Goal: Task Accomplishment & Management: Manage account settings

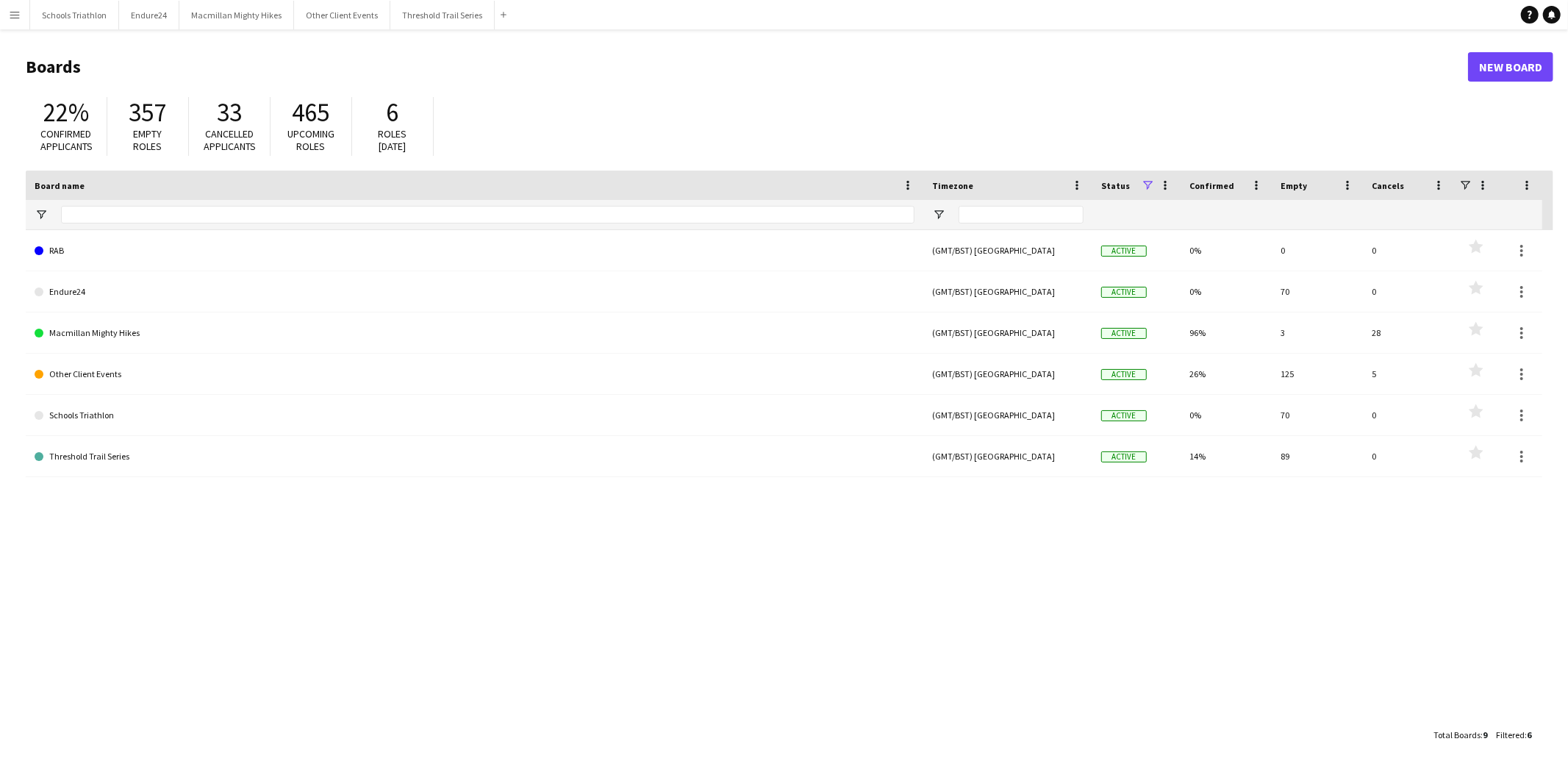
click at [16, 13] on app-icon "Menu" at bounding box center [14, 14] width 12 height 12
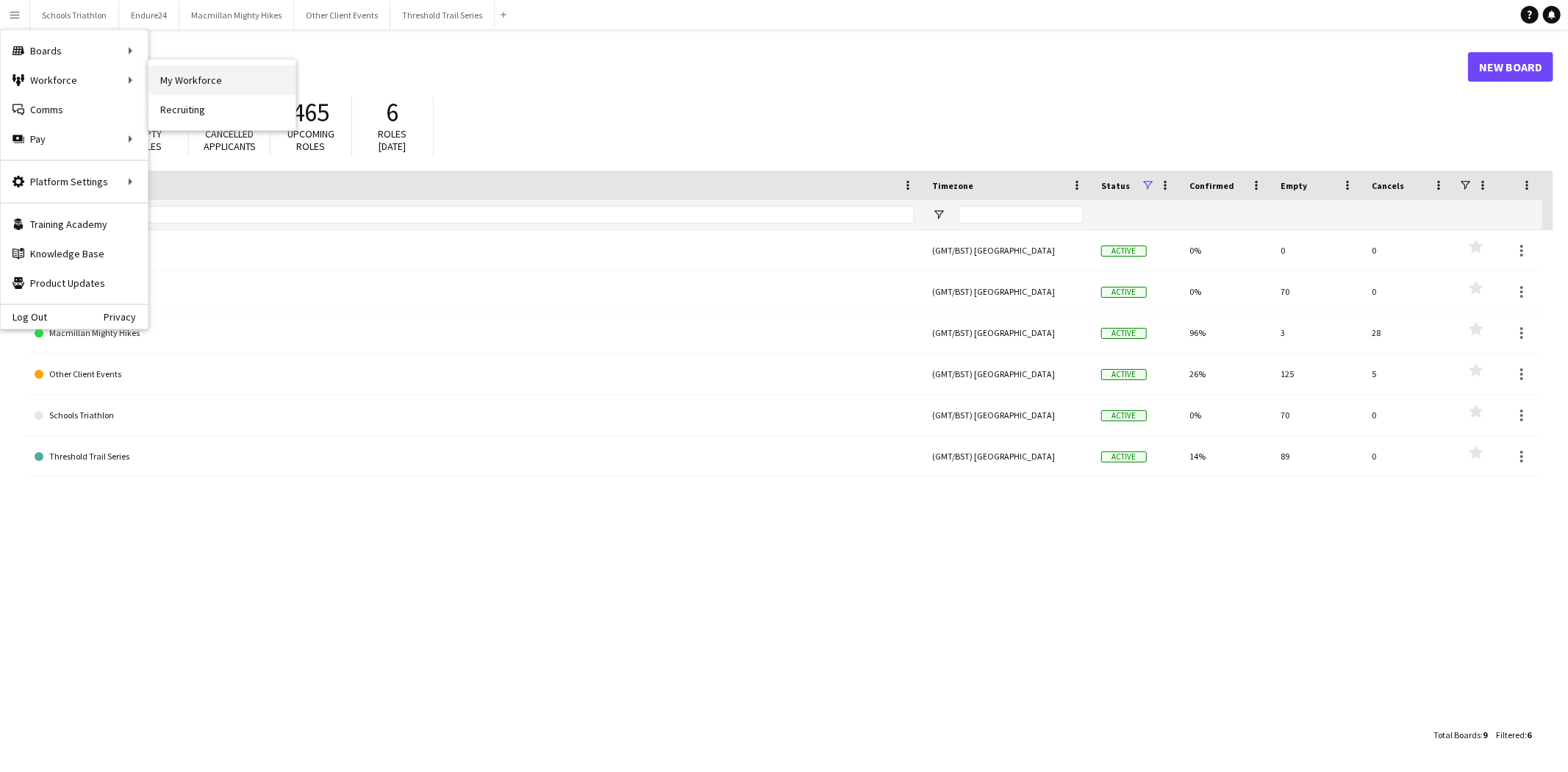
click at [158, 74] on link "My Workforce" at bounding box center [221, 80] width 147 height 30
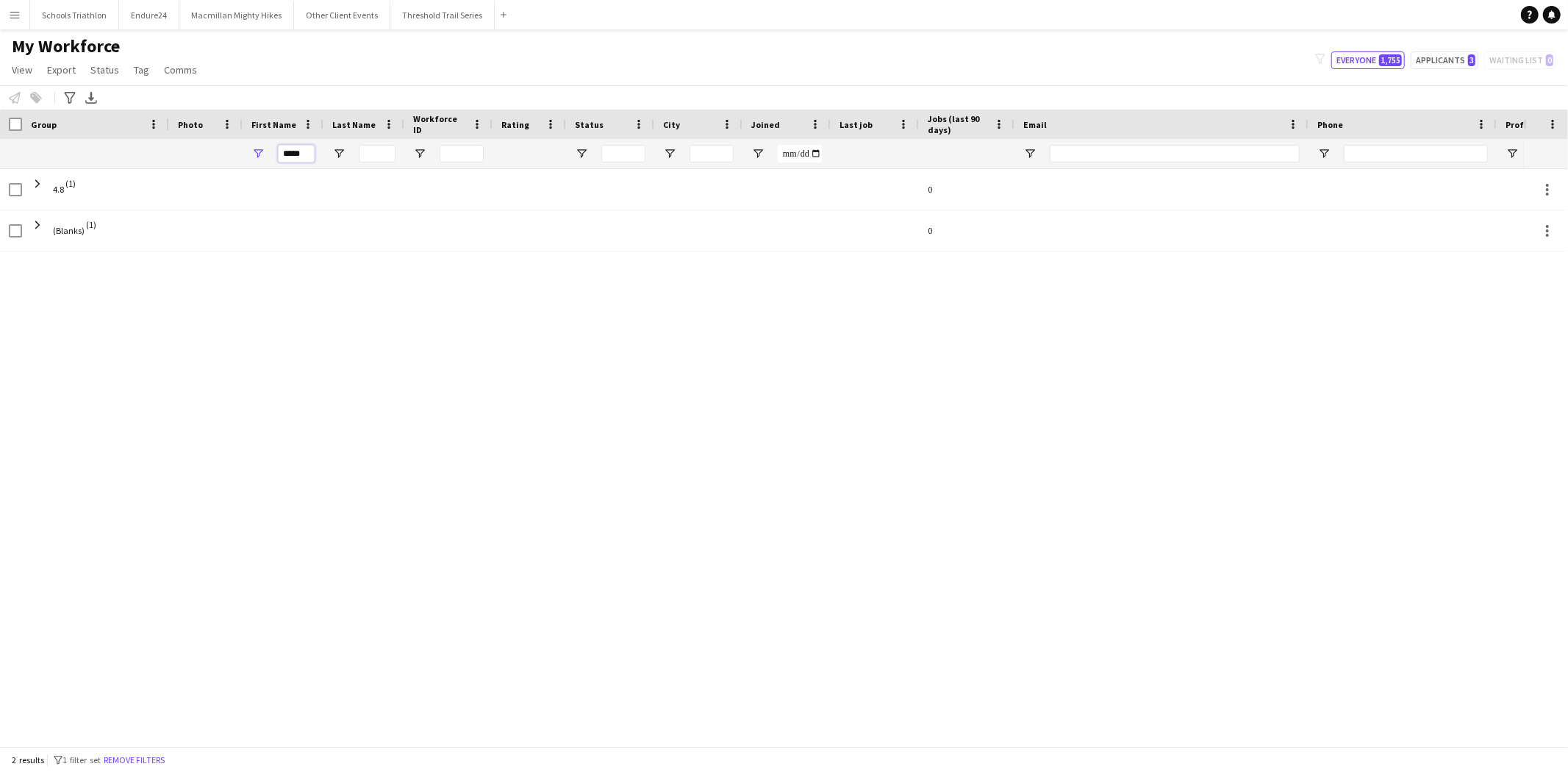
click at [298, 149] on input "*****" at bounding box center [296, 154] width 36 height 18
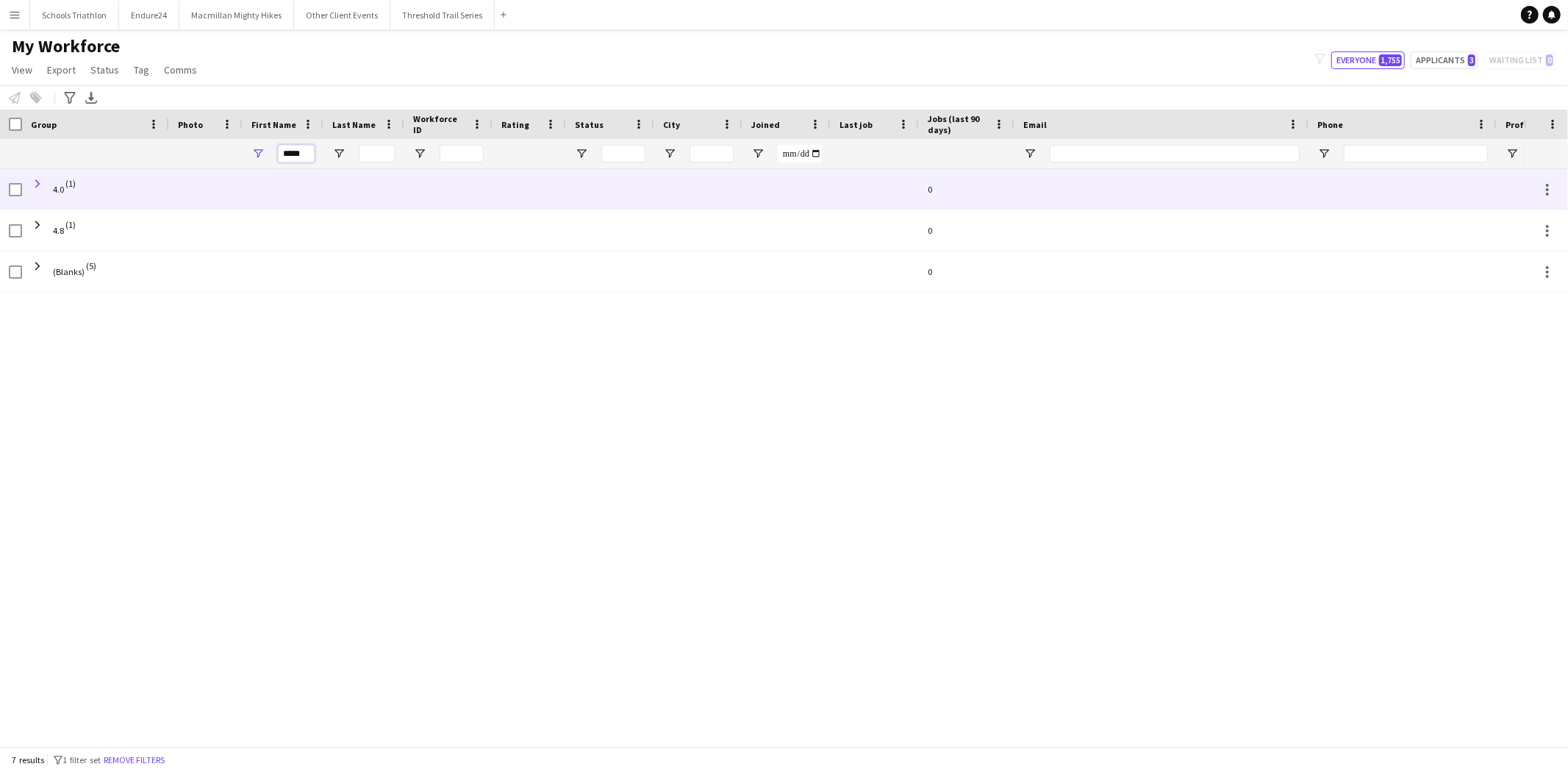
type input "*****"
click at [37, 187] on span at bounding box center [37, 184] width 14 height 14
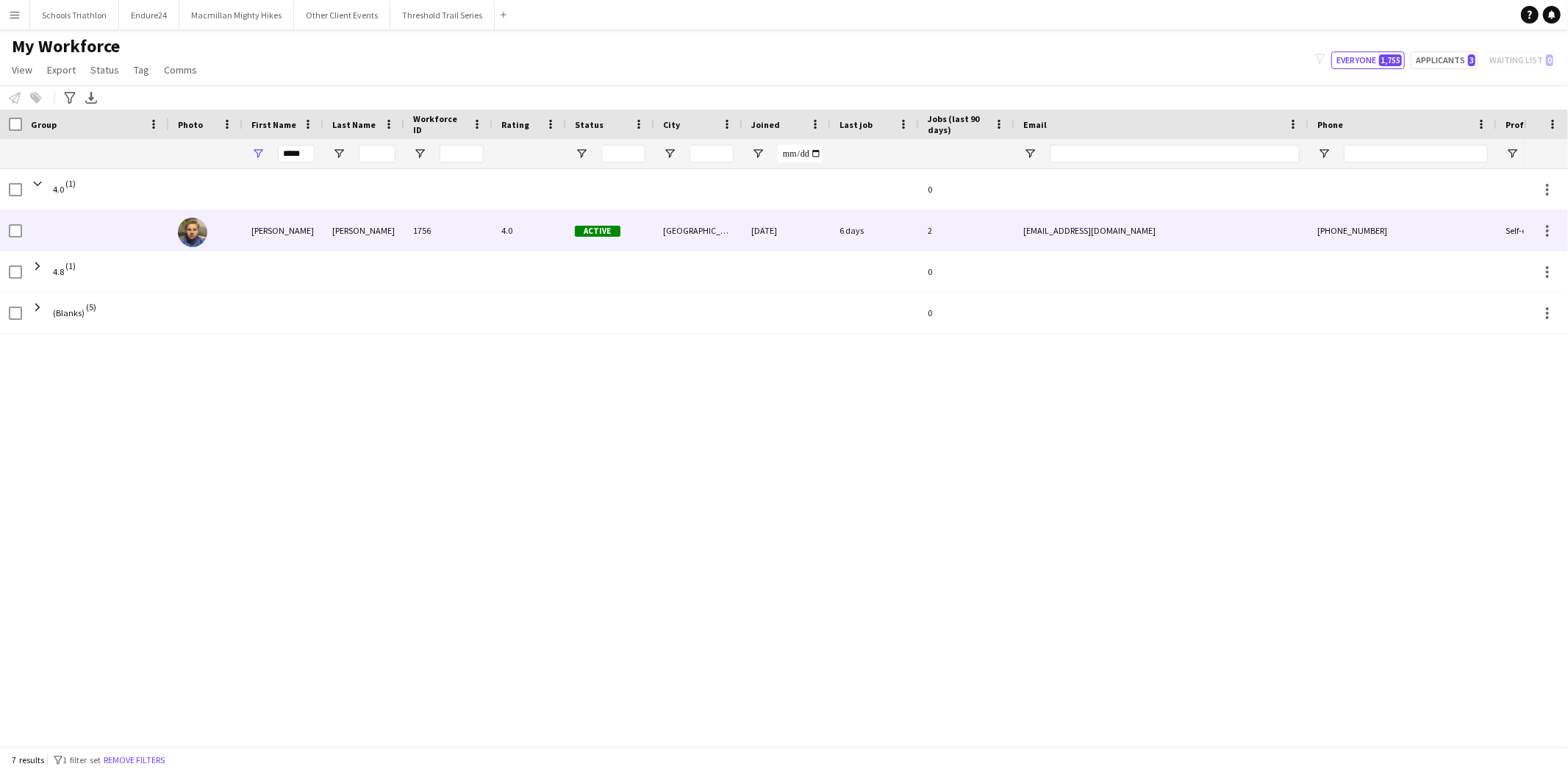
click at [373, 219] on div "[PERSON_NAME]" at bounding box center [363, 231] width 81 height 41
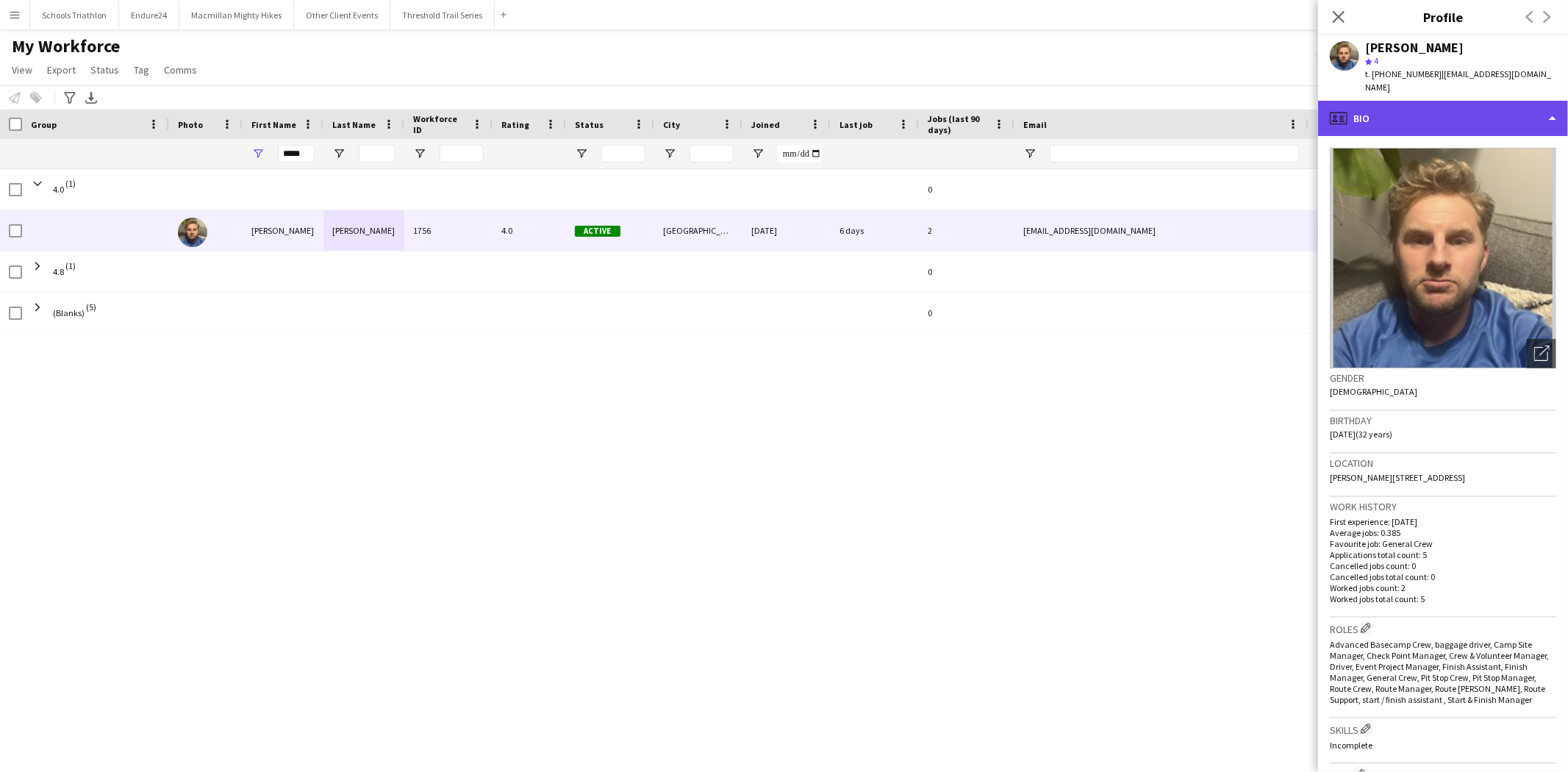
click at [1403, 114] on div "profile Bio" at bounding box center [1442, 119] width 250 height 36
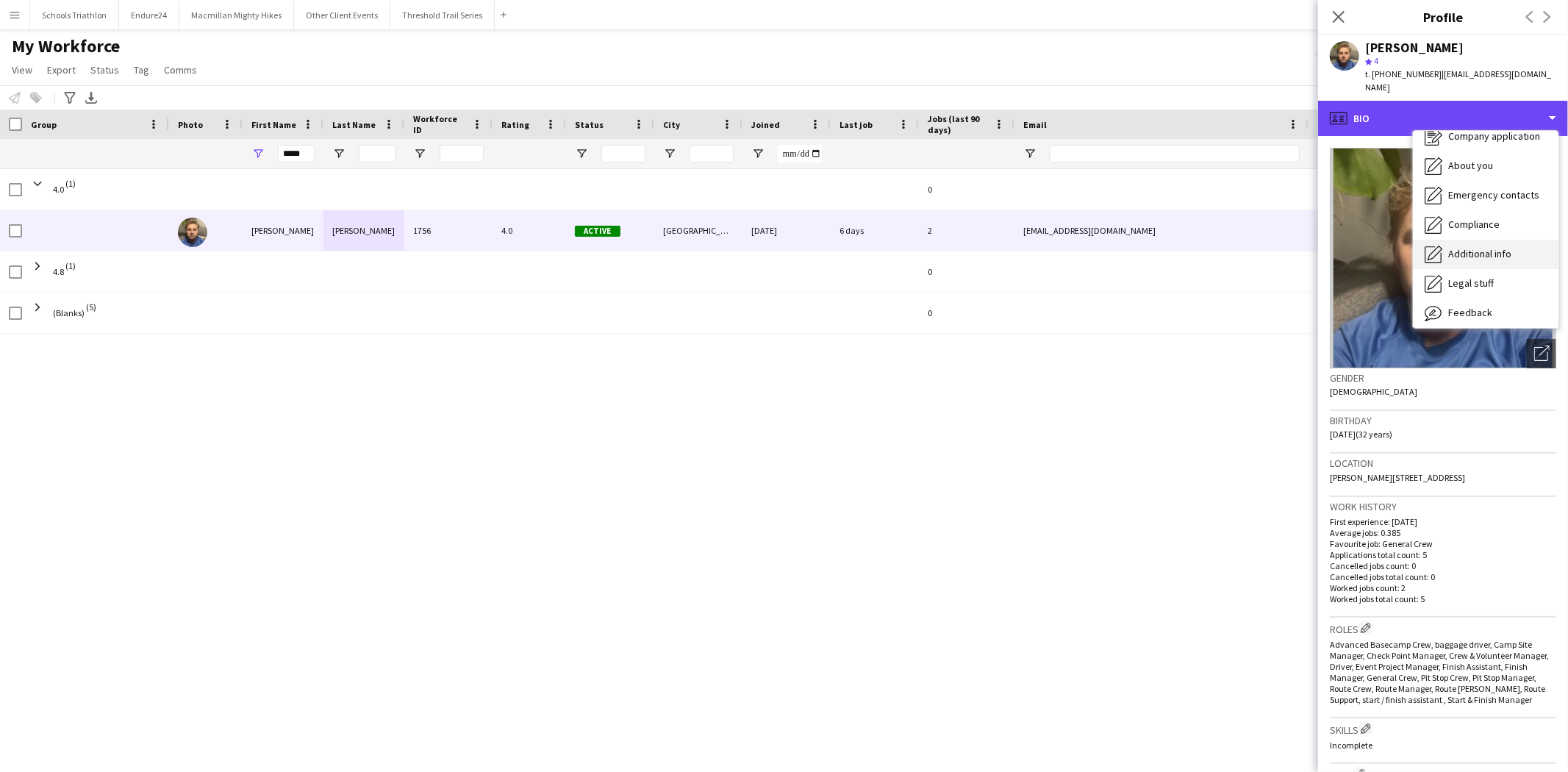
scroll to position [79, 0]
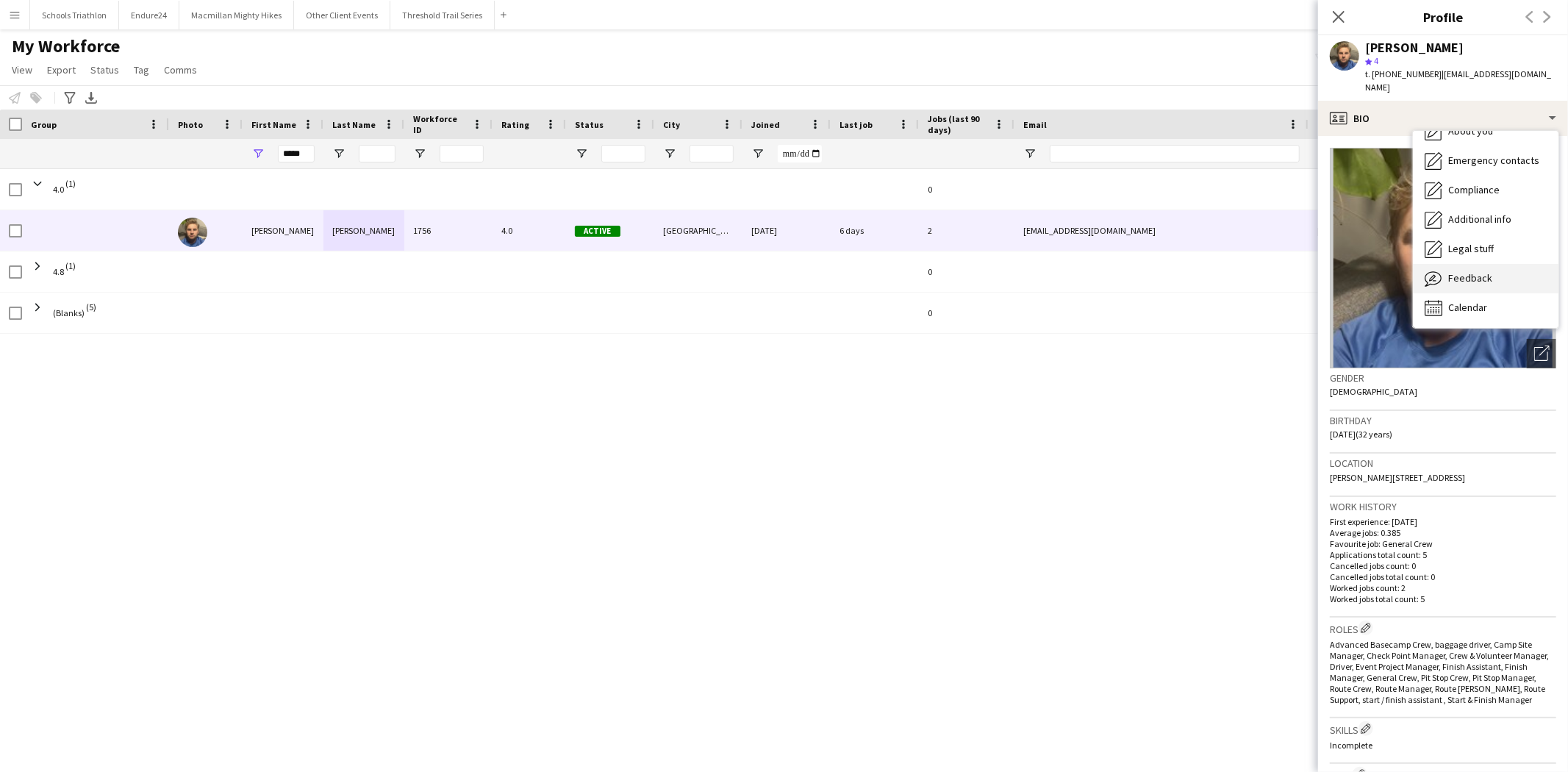
click at [1511, 273] on div "Feedback Feedback" at bounding box center [1486, 278] width 146 height 30
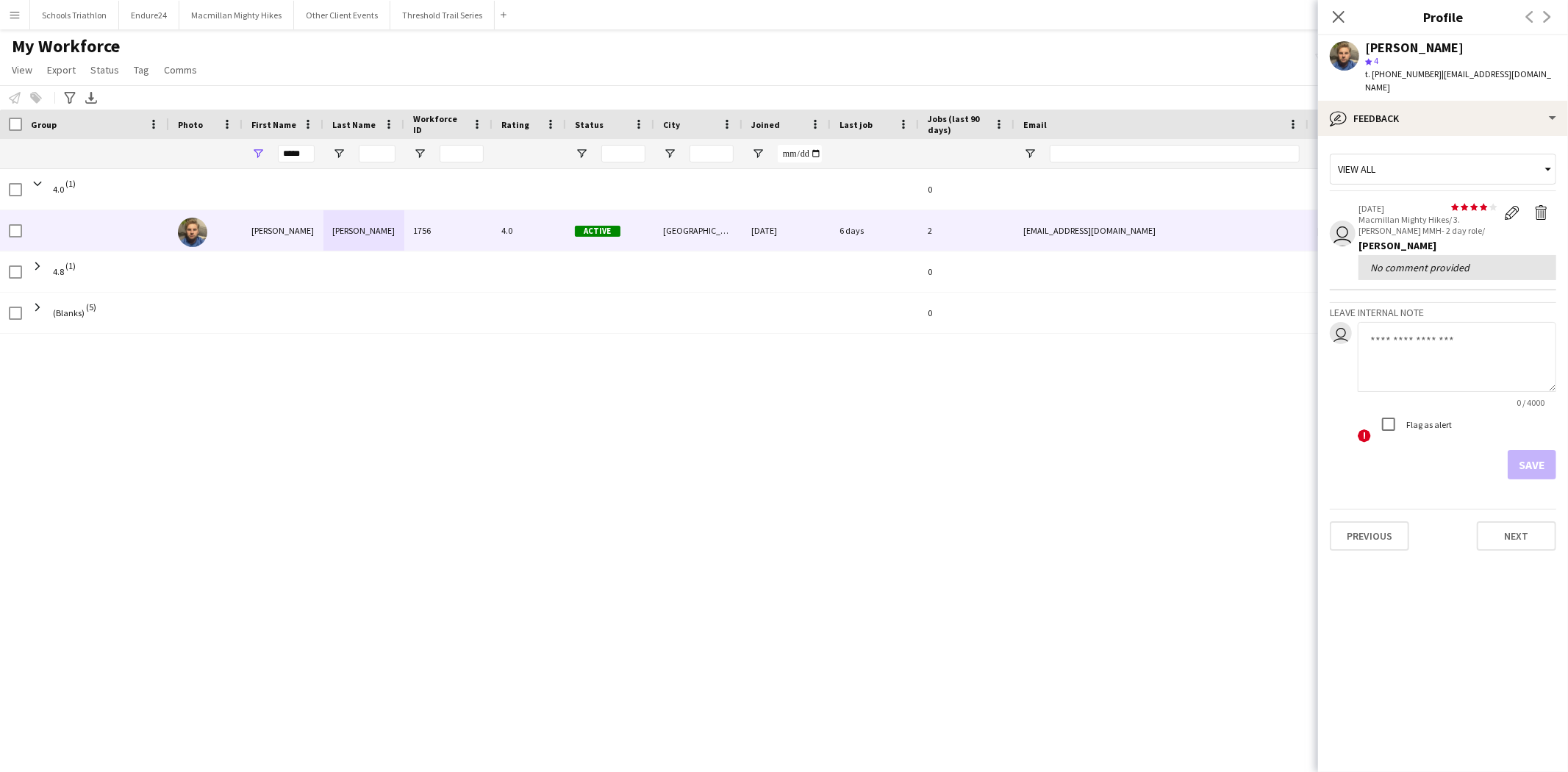
click at [1041, 568] on div "4.8 (1) 0 (Blanks) (5) 0 4.0 (1) 0 [PERSON_NAME] 1756 4.0 Active [GEOGRAPHIC_DA…" at bounding box center [762, 451] width 1524 height 565
click at [1343, 23] on icon at bounding box center [1338, 16] width 14 height 14
